Goal: Complete application form

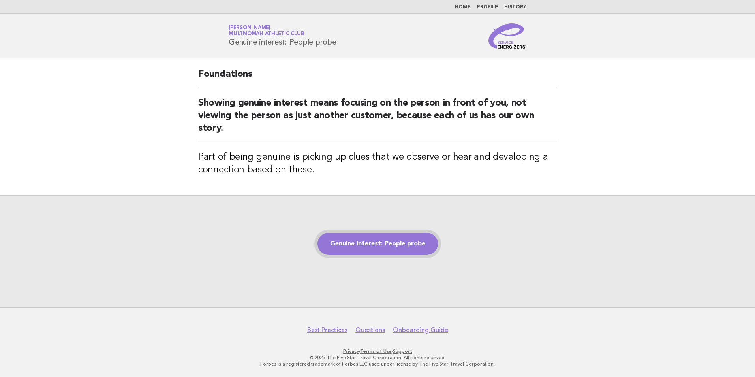
click at [381, 238] on link "Genuine interest: People probe" at bounding box center [377, 244] width 120 height 22
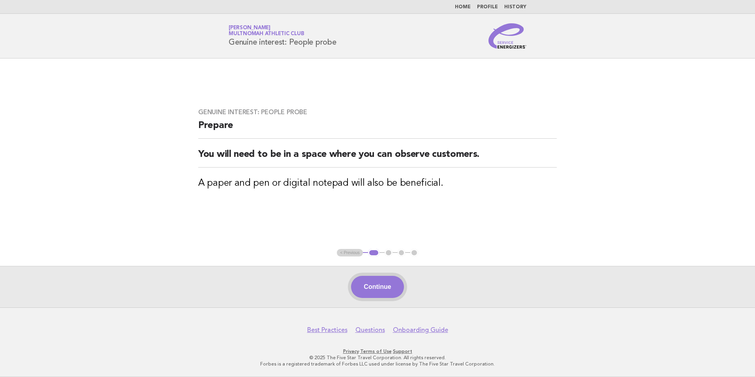
click at [371, 278] on button "Continue" at bounding box center [377, 287] width 53 height 22
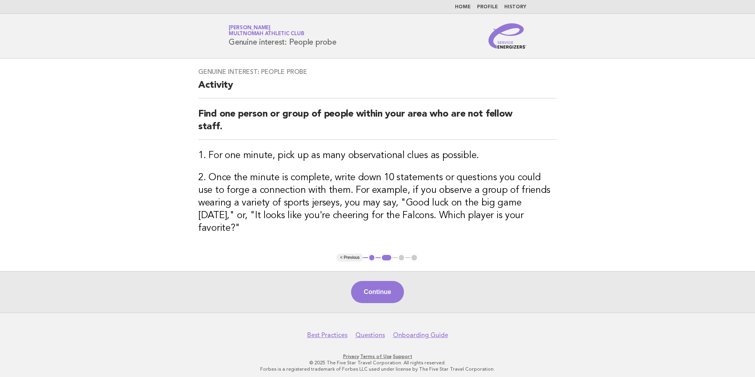
click at [385, 275] on div "Continue" at bounding box center [377, 291] width 755 height 41
click at [404, 296] on div "Continue" at bounding box center [377, 291] width 755 height 41
click at [398, 287] on button "Continue" at bounding box center [377, 292] width 53 height 22
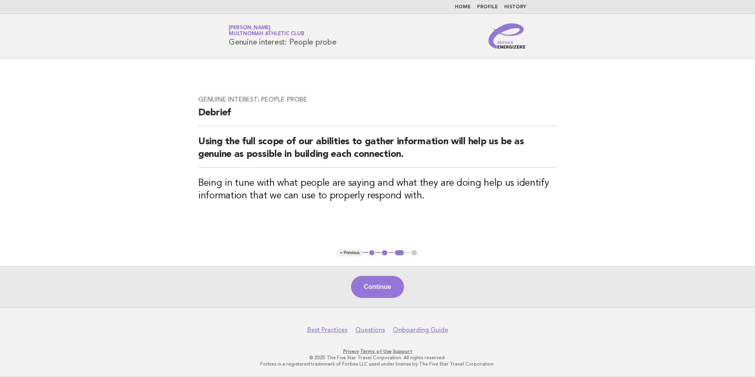
click at [398, 287] on button "Continue" at bounding box center [377, 287] width 53 height 22
click at [398, 287] on div "Continue" at bounding box center [377, 286] width 755 height 41
